Goal: Obtain resource: Obtain resource

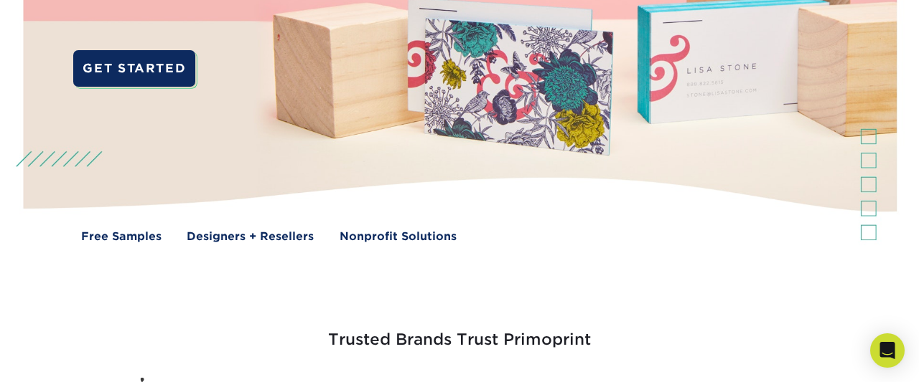
scroll to position [373, 0]
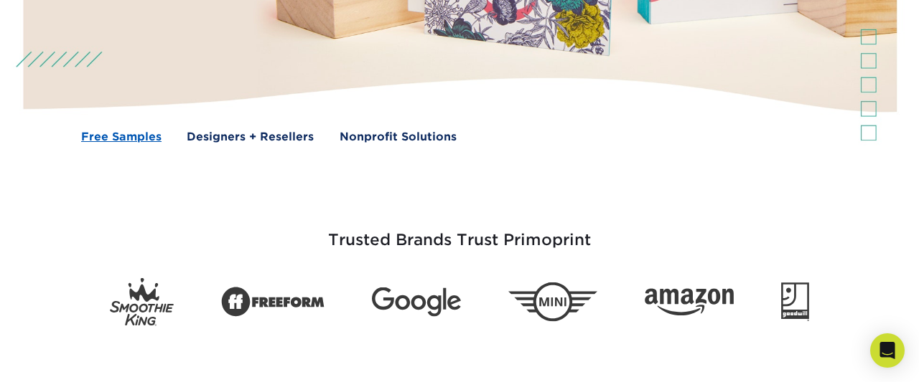
click at [137, 134] on link "Free Samples" at bounding box center [121, 136] width 80 height 17
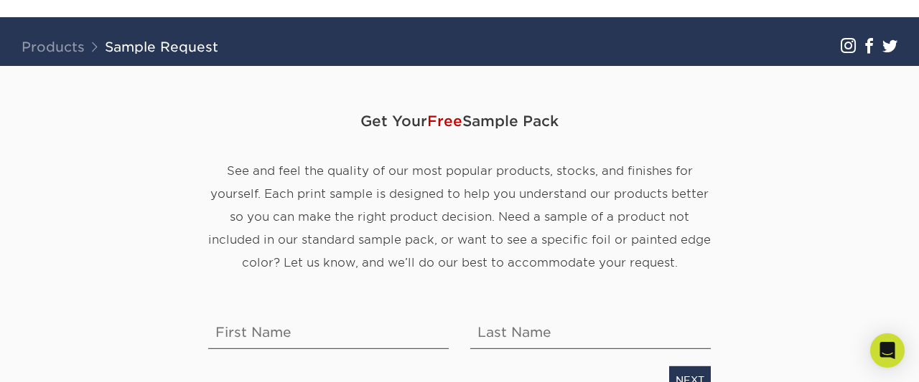
scroll to position [149, 0]
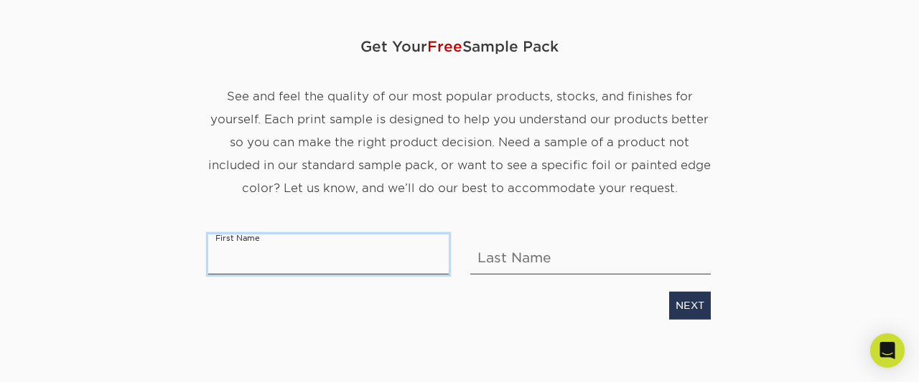
click at [309, 260] on input "text" at bounding box center [328, 255] width 240 height 40
type input "J"
click at [386, 328] on div "Get Your Free Sample Pack See and feel the quality of our most popular products…" at bounding box center [459, 172] width 502 height 362
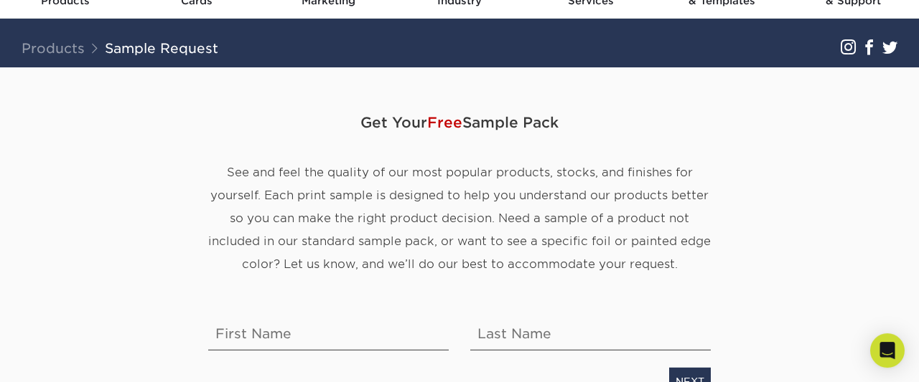
scroll to position [0, 0]
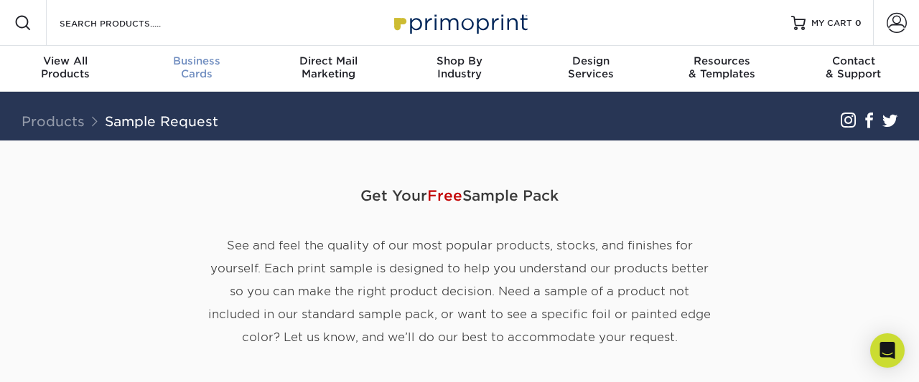
click at [206, 72] on div "Business Cards" at bounding box center [196, 68] width 131 height 26
click at [25, 27] on span at bounding box center [22, 22] width 17 height 17
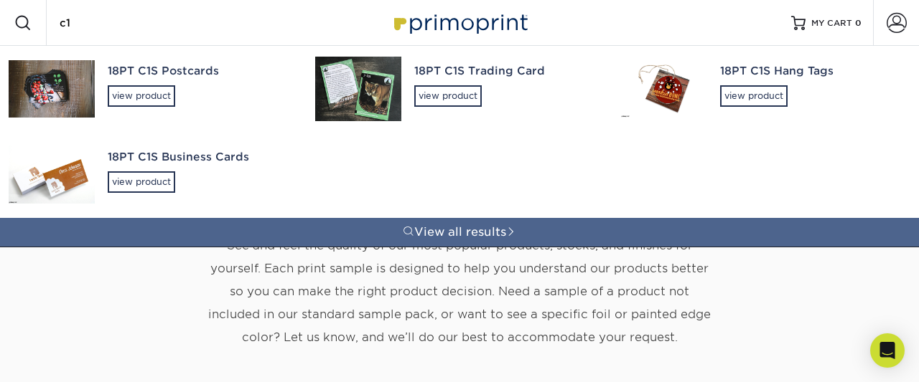
type input "c1s"
